Goal: Transaction & Acquisition: Purchase product/service

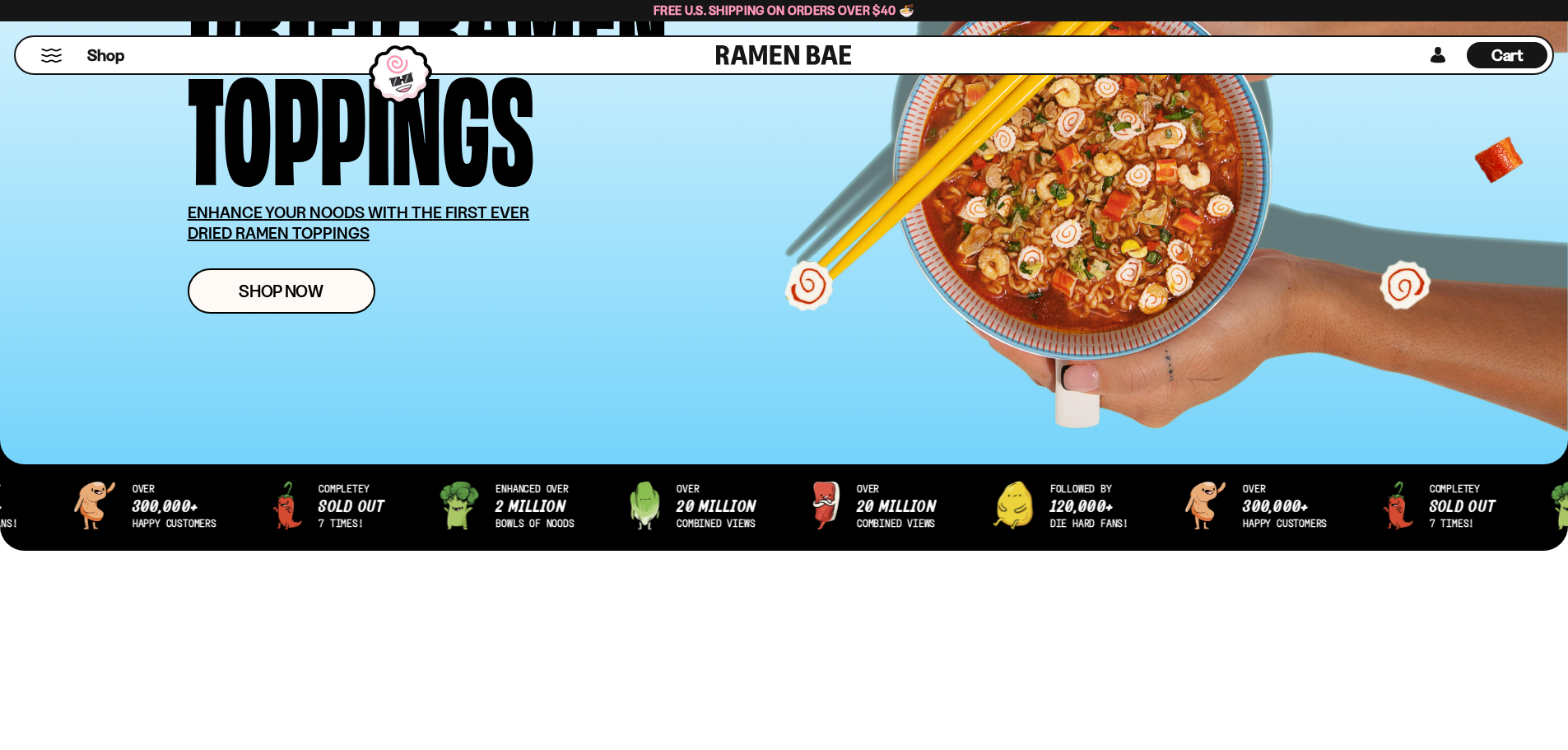
scroll to position [247, 0]
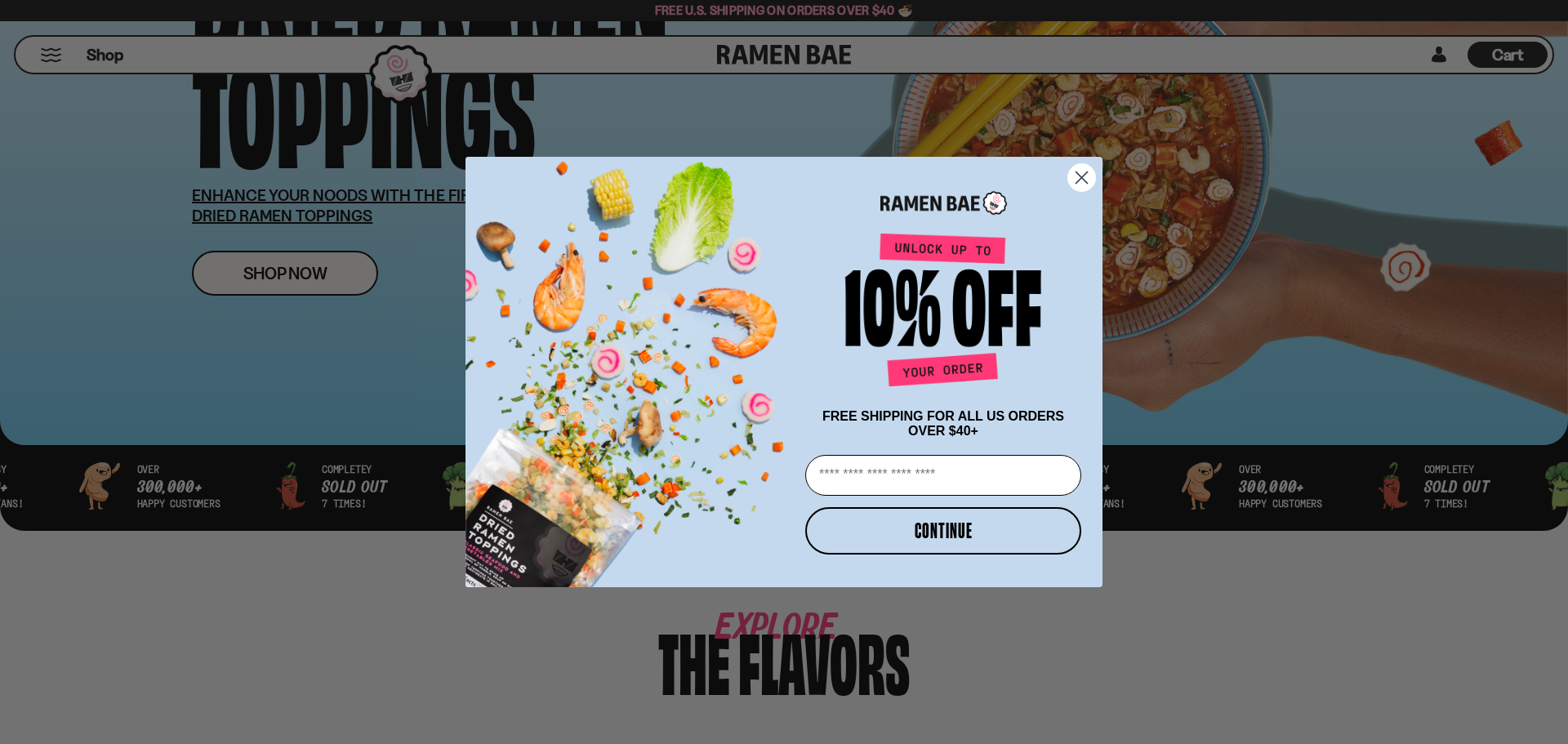
click at [1088, 171] on circle "Close dialog" at bounding box center [1081, 177] width 27 height 27
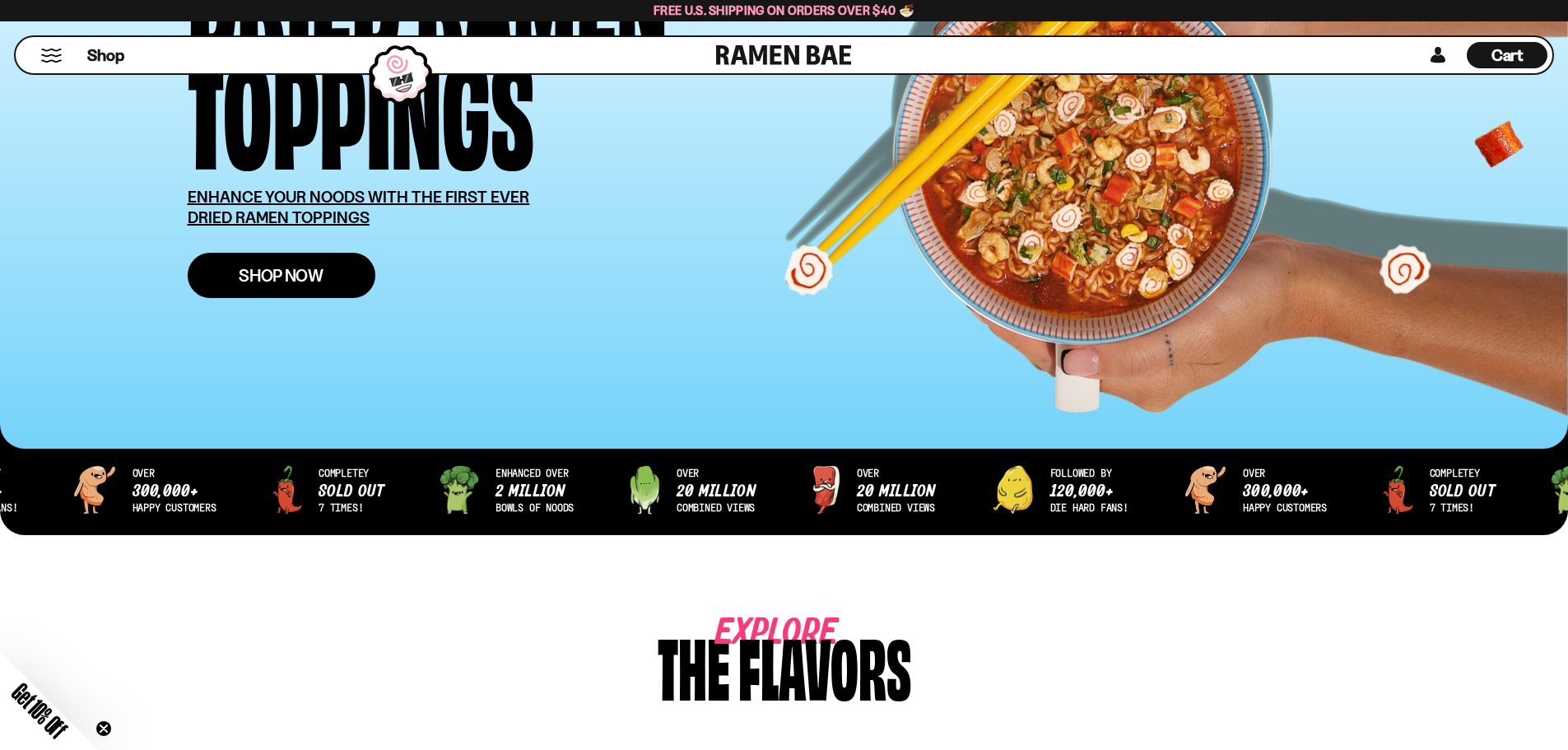
click at [304, 280] on span "Shop Now" at bounding box center [281, 276] width 85 height 18
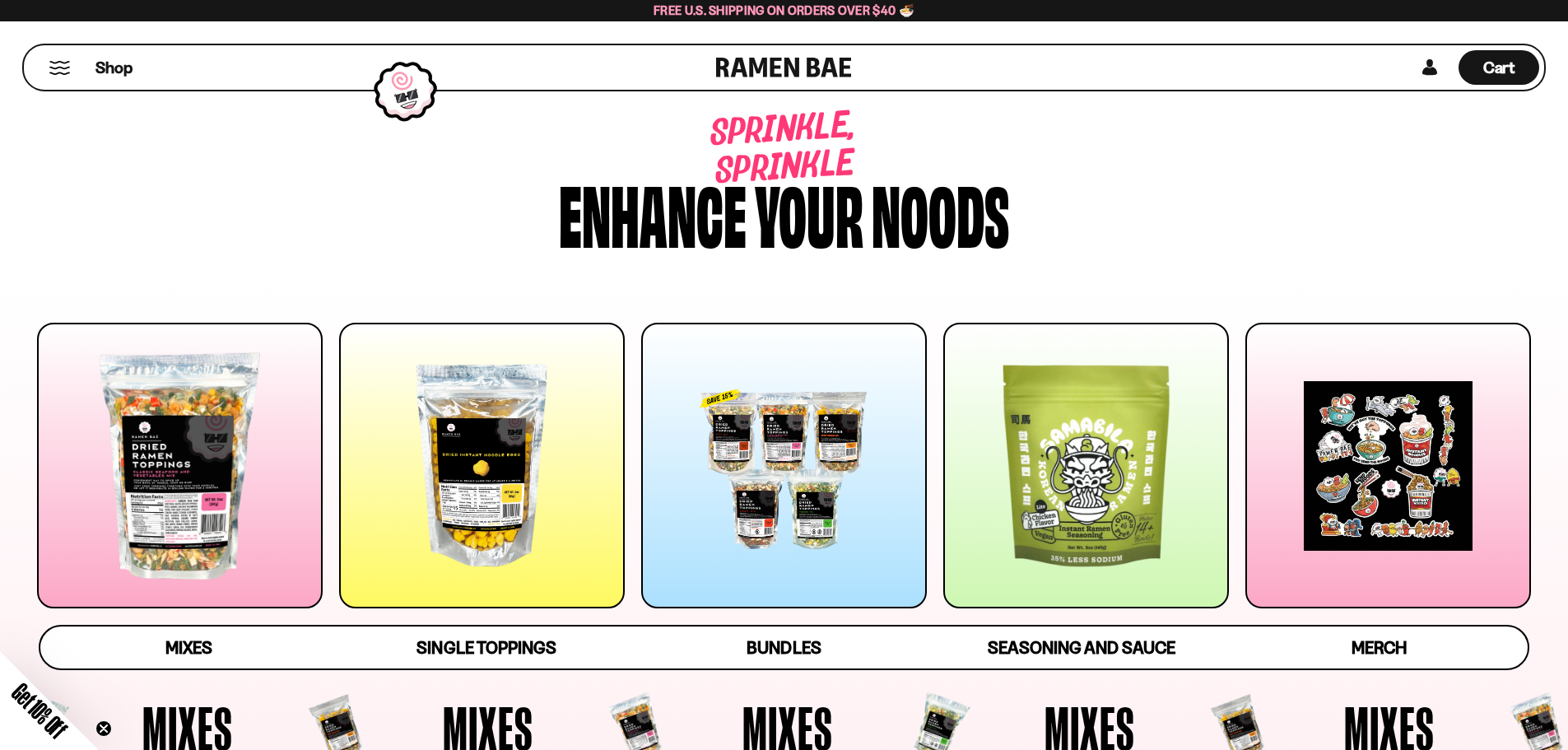
click at [62, 66] on button "Mobile Menu Trigger" at bounding box center [60, 67] width 22 height 14
